Goal: Transaction & Acquisition: Register for event/course

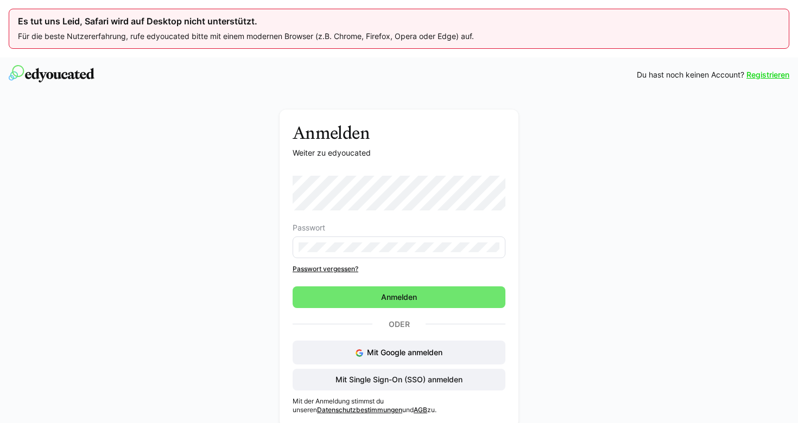
click at [418, 391] on div "Passwort Passwort vergessen? Anmelden Oder Mit Google anmelden Mit Single Sign-…" at bounding box center [399, 295] width 213 height 239
click at [434, 388] on span "Mit Single Sign-On (SSO) anmelden" at bounding box center [399, 380] width 213 height 22
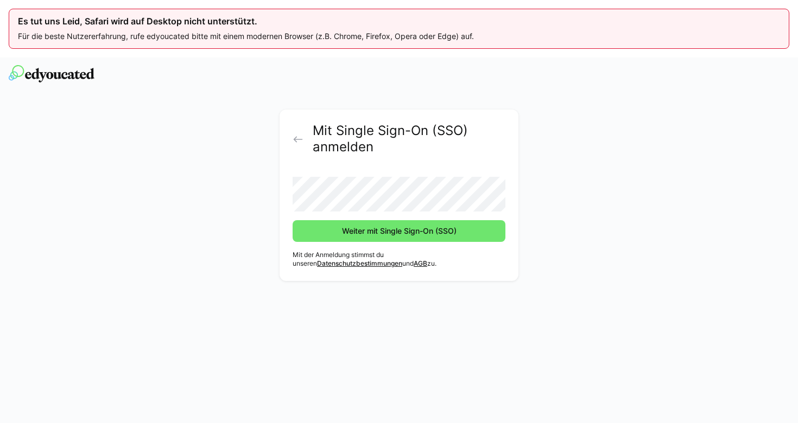
click at [399, 231] on button "Weiter mit Single Sign-On (SSO)" at bounding box center [399, 231] width 213 height 22
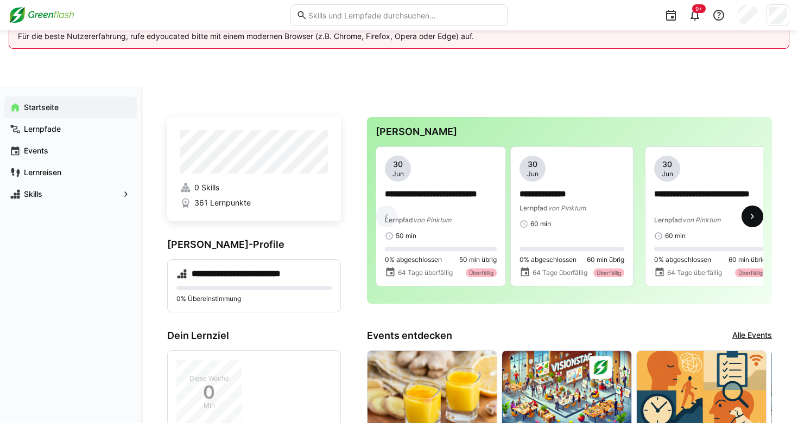
click at [745, 220] on span at bounding box center [752, 217] width 22 height 22
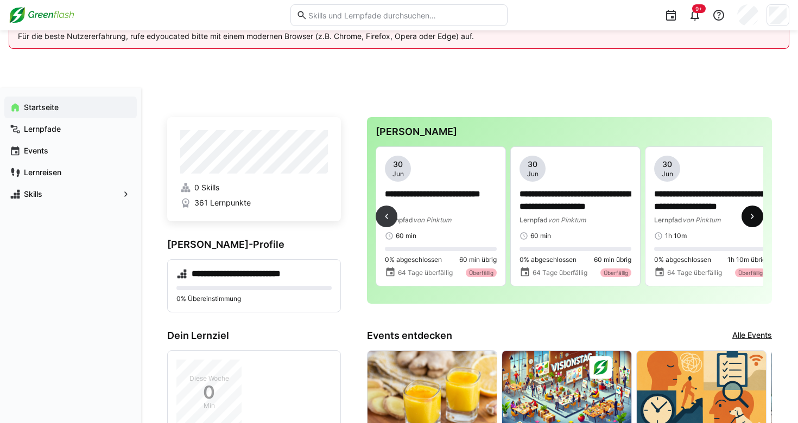
click at [745, 220] on span at bounding box center [752, 217] width 22 height 22
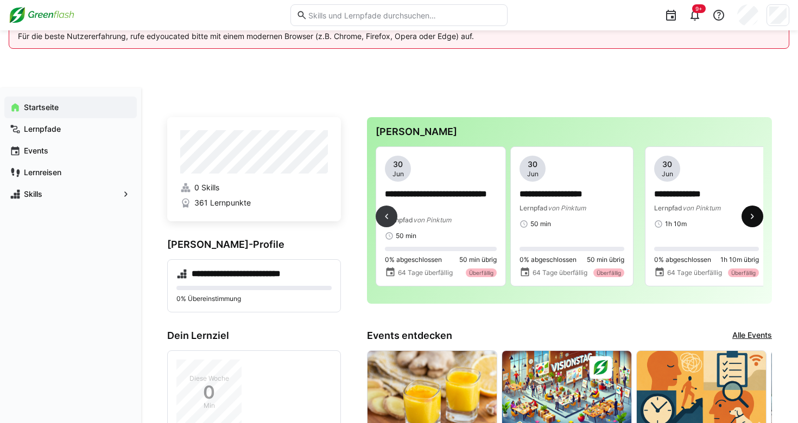
click at [745, 220] on span at bounding box center [752, 217] width 22 height 22
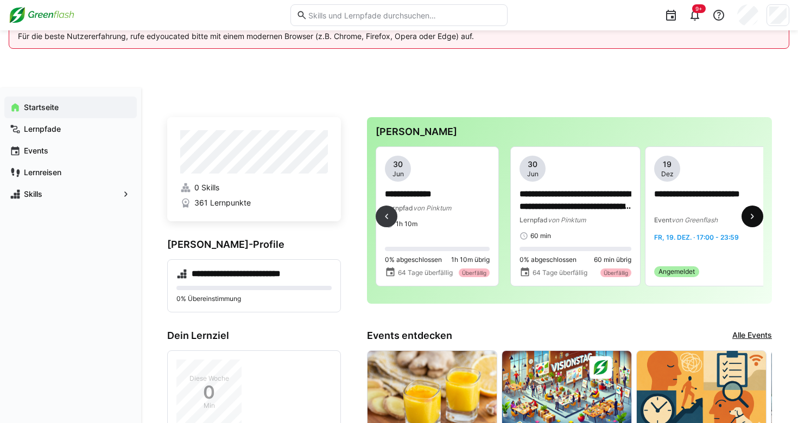
click at [745, 220] on span at bounding box center [752, 217] width 22 height 22
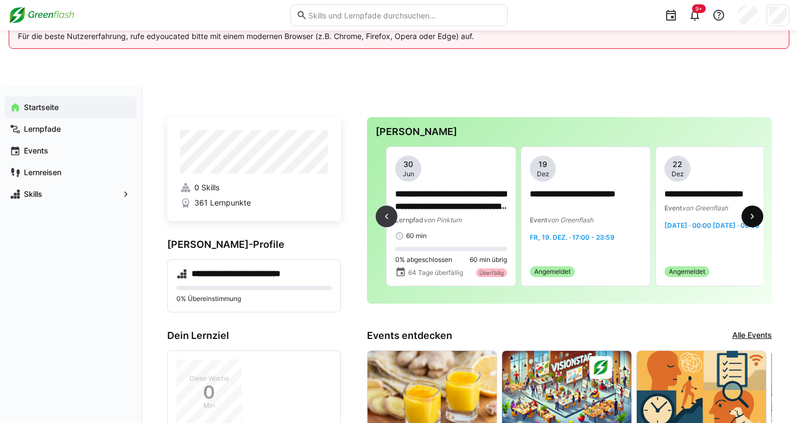
scroll to position [0, 1223]
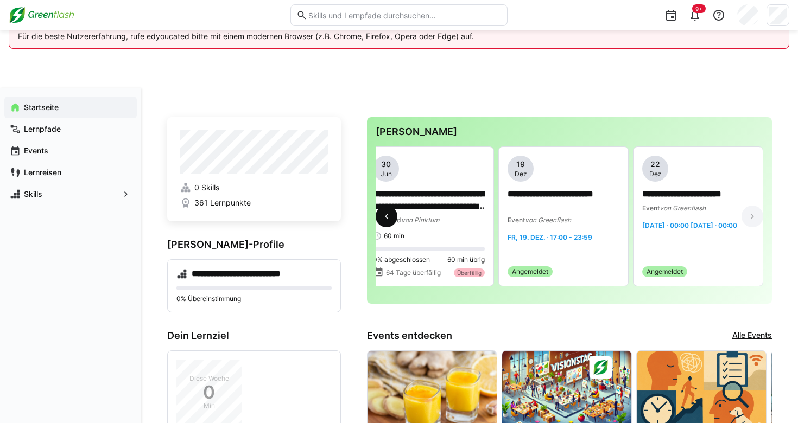
click at [389, 220] on eds-icon at bounding box center [386, 216] width 11 height 11
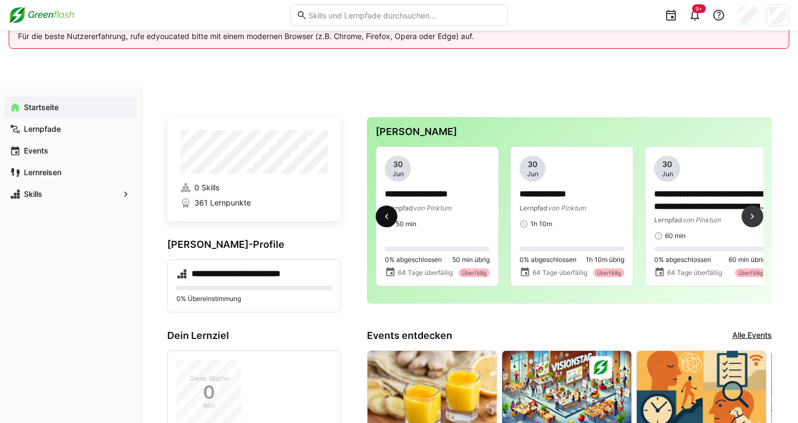
click at [389, 220] on eds-icon at bounding box center [386, 216] width 11 height 11
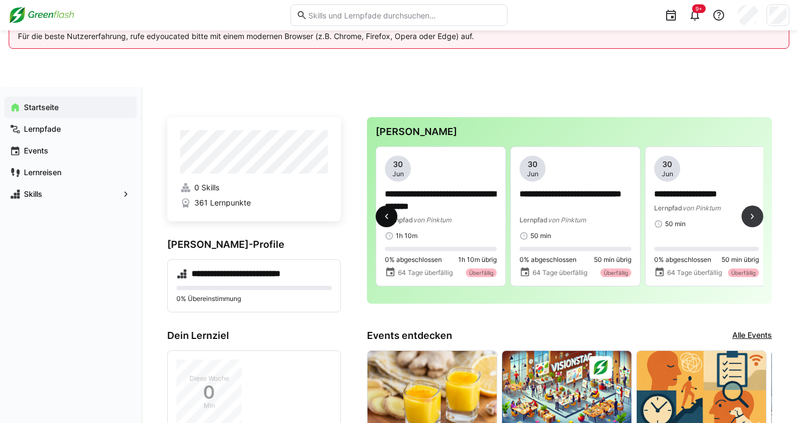
click at [389, 220] on eds-icon at bounding box center [386, 216] width 11 height 11
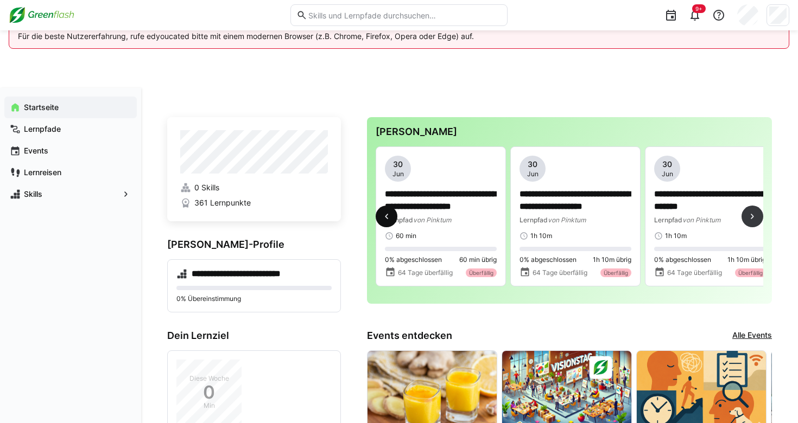
click at [389, 220] on eds-icon at bounding box center [386, 216] width 11 height 11
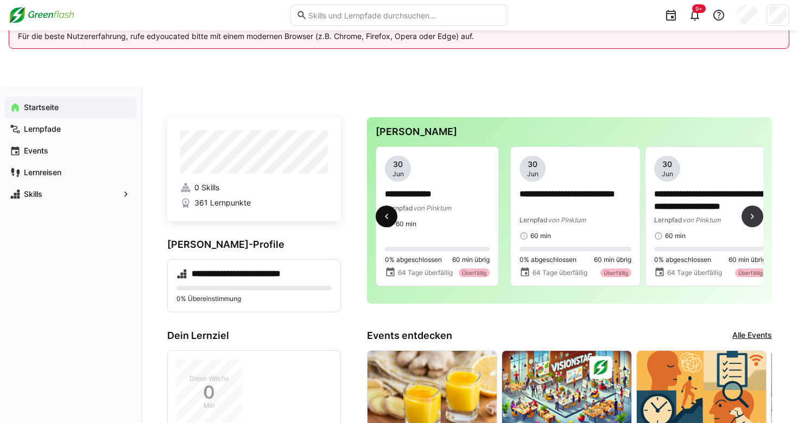
click at [389, 220] on eds-icon at bounding box center [386, 216] width 11 height 11
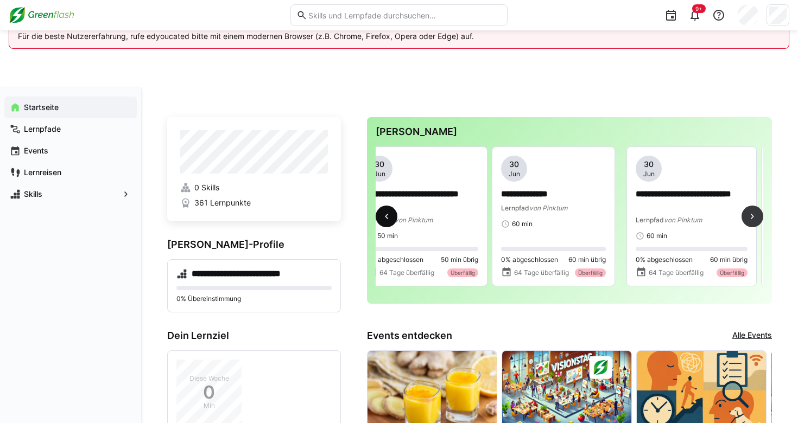
scroll to position [0, 0]
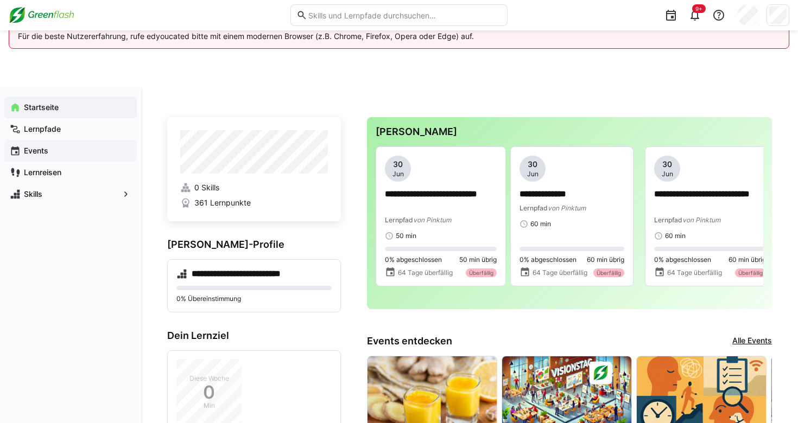
click at [90, 148] on span "Events" at bounding box center [76, 150] width 109 height 11
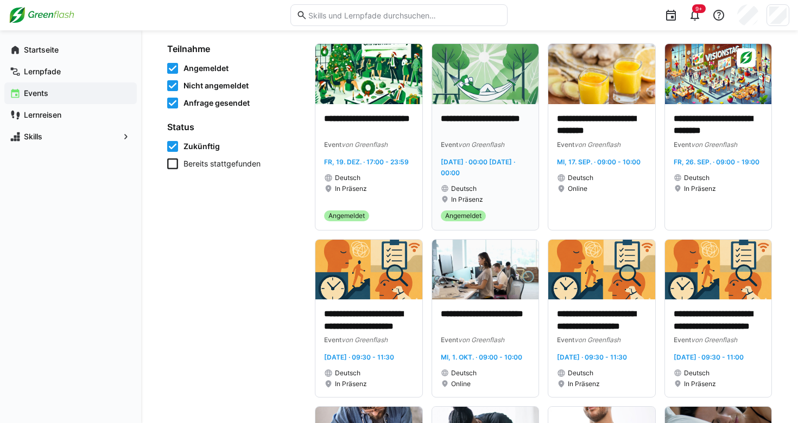
scroll to position [162, 0]
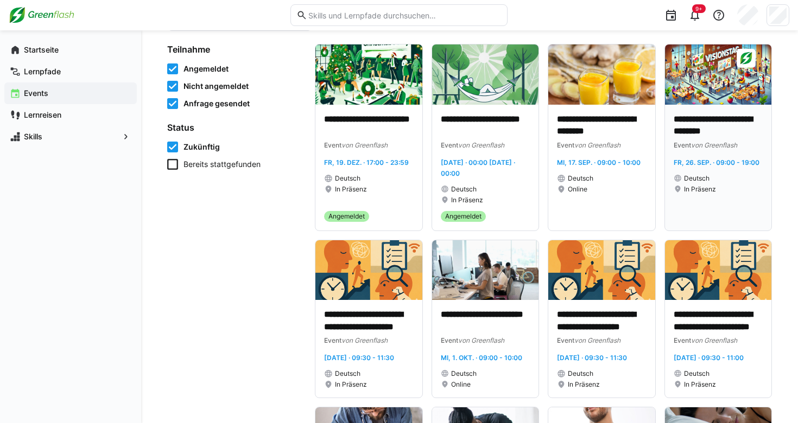
click at [732, 129] on p "**********" at bounding box center [719, 125] width 90 height 24
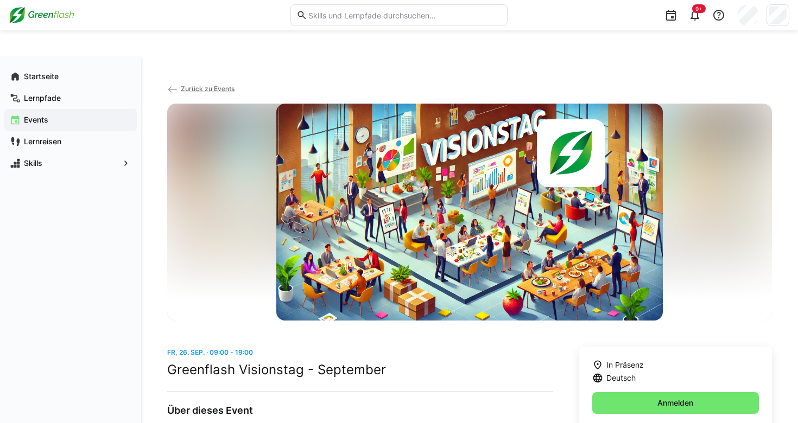
scroll to position [182, 0]
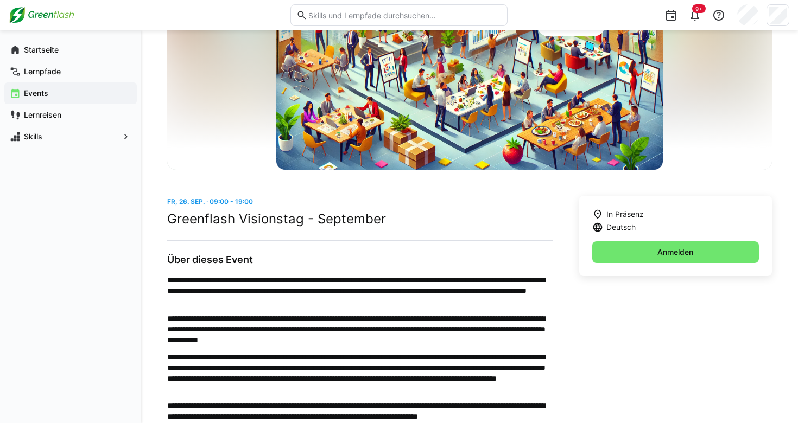
click at [605, 264] on div "In Präsenz [GEOGRAPHIC_DATA]" at bounding box center [675, 236] width 193 height 80
click at [605, 258] on span "Anmelden" at bounding box center [675, 253] width 167 height 22
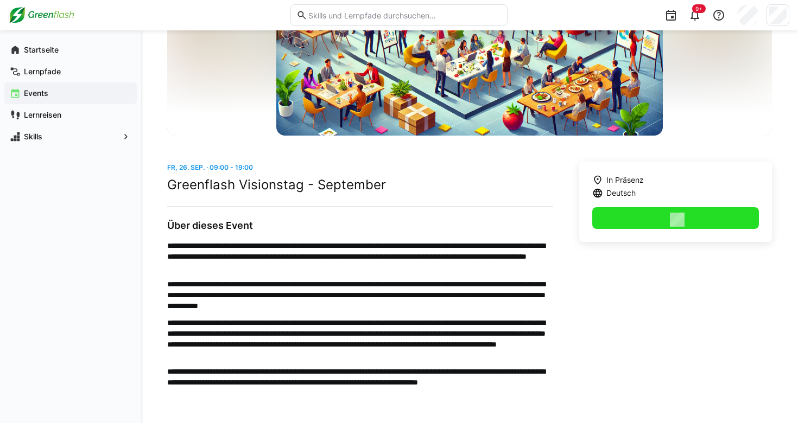
scroll to position [215, 0]
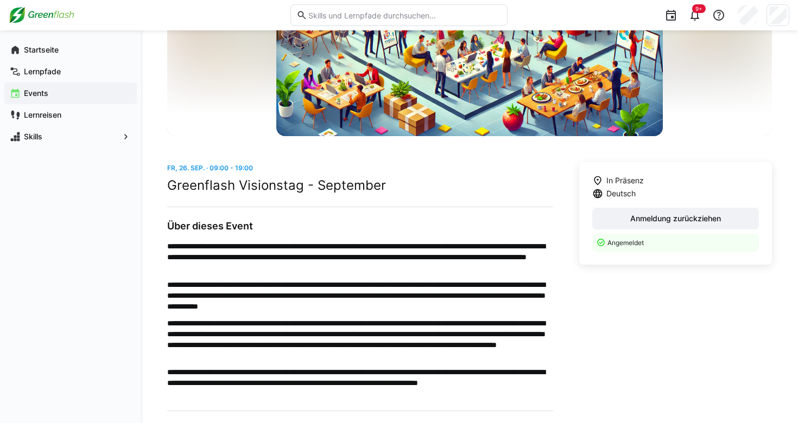
click at [72, 90] on span "Events" at bounding box center [76, 93] width 109 height 11
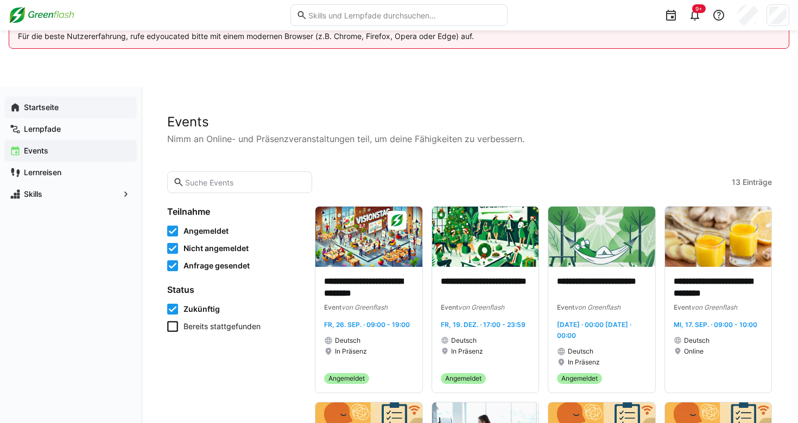
click at [55, 113] on div "Startseite" at bounding box center [70, 108] width 132 height 22
